Goal: Information Seeking & Learning: Learn about a topic

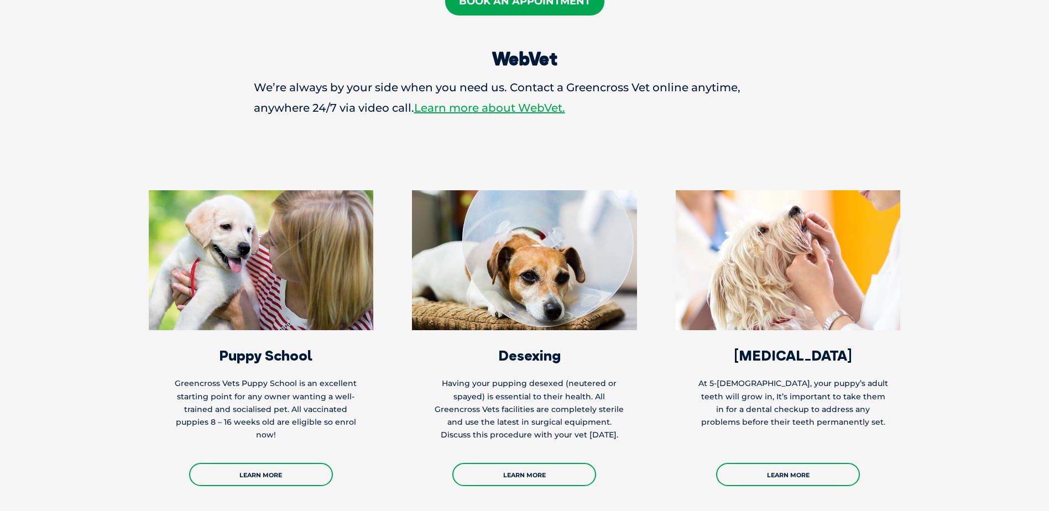
scroll to position [2101, 0]
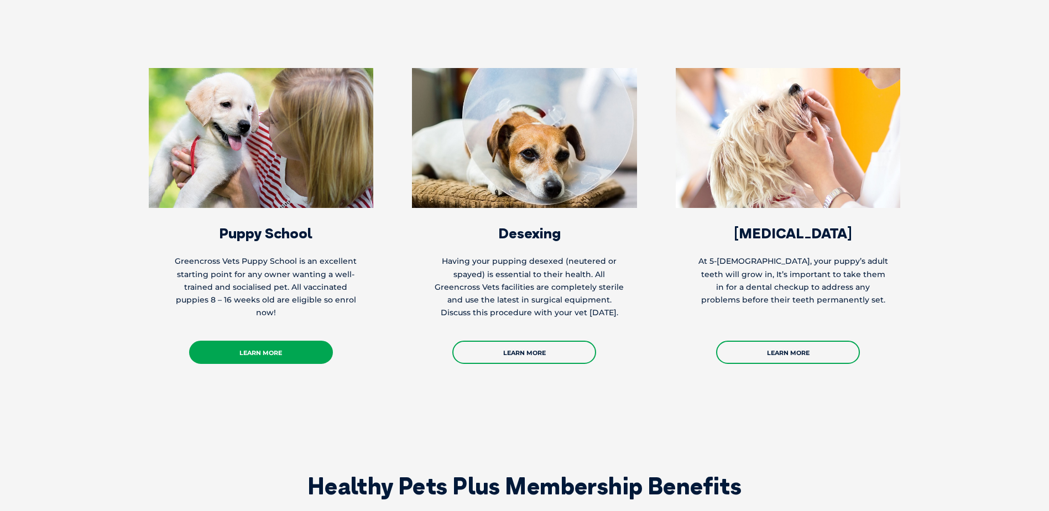
click at [298, 341] on link "Learn More" at bounding box center [261, 352] width 144 height 23
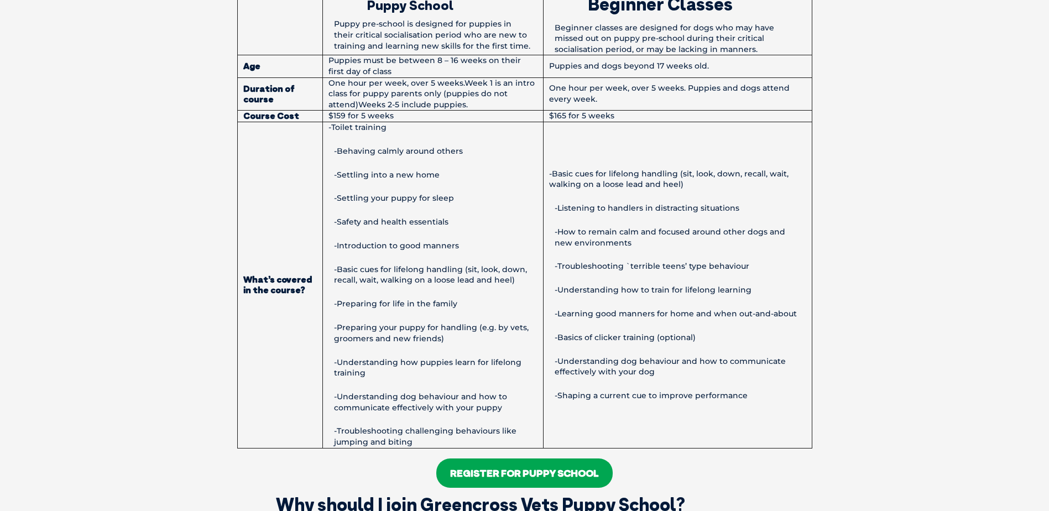
scroll to position [829, 0]
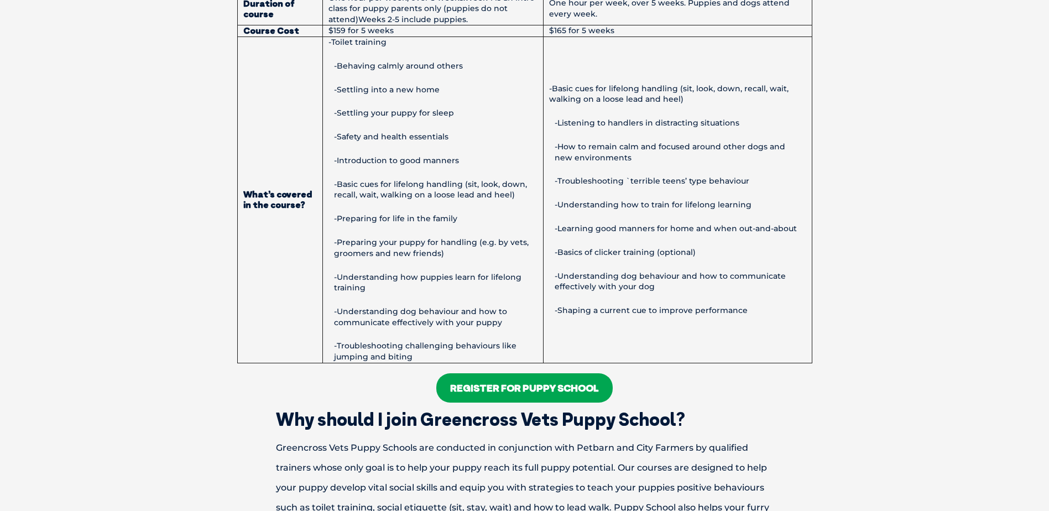
click at [493, 379] on link "Register For Puppy School" at bounding box center [524, 387] width 176 height 29
